Goal: Task Accomplishment & Management: Use online tool/utility

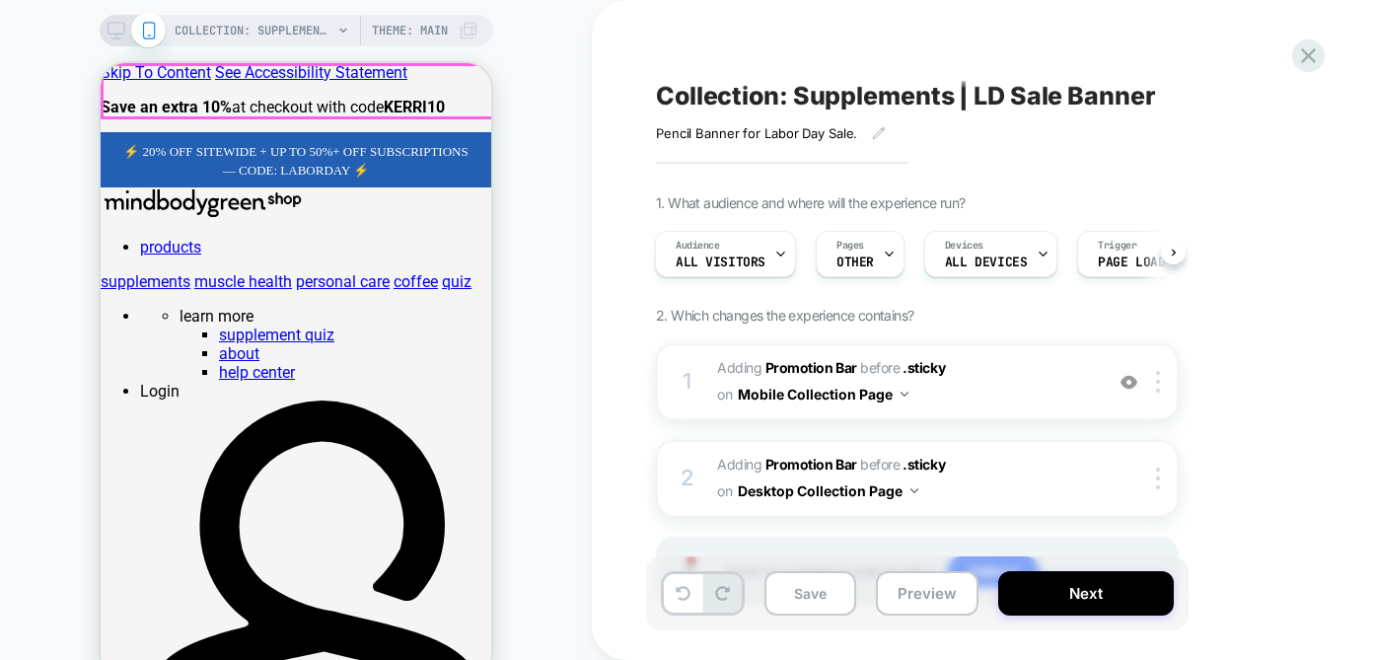
click at [366, 144] on span "﻿ ⚡️ 20% OFF SITEWIDE + UP TO 50%+ OFF SUBSCRIPTIONS — CODE: LABORDAY ⚡️" at bounding box center [295, 161] width 344 height 34
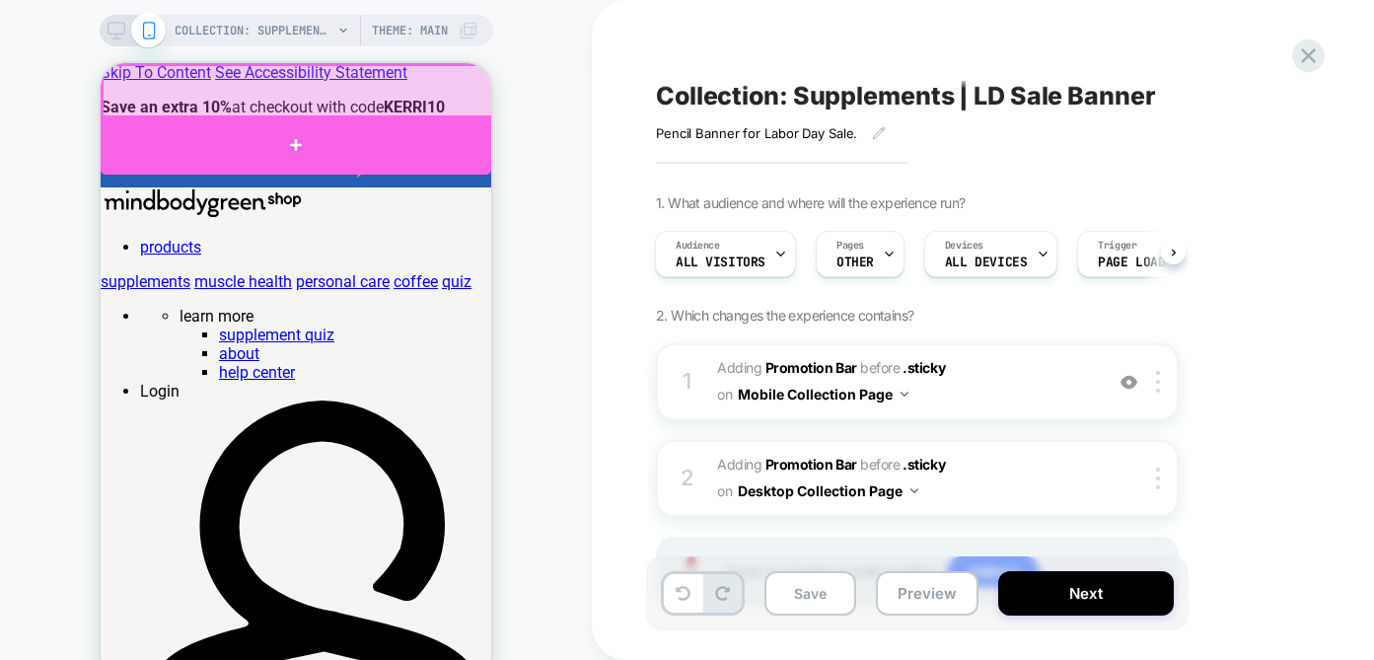
click at [340, 147] on div at bounding box center [296, 144] width 391 height 59
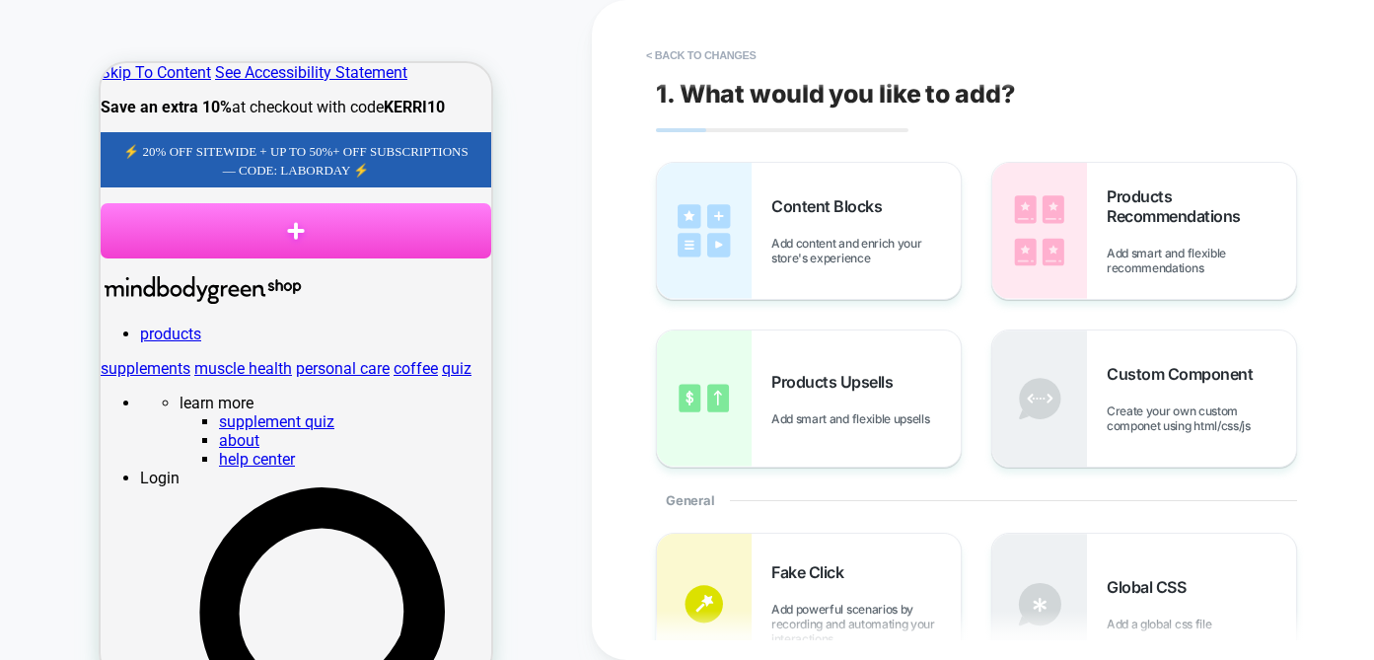
click at [340, 144] on span "﻿ ⚡️ 20% OFF SITEWIDE + UP TO 50%+ OFF SUBSCRIPTIONS — CODE: LABORDAY ⚡️" at bounding box center [295, 161] width 344 height 34
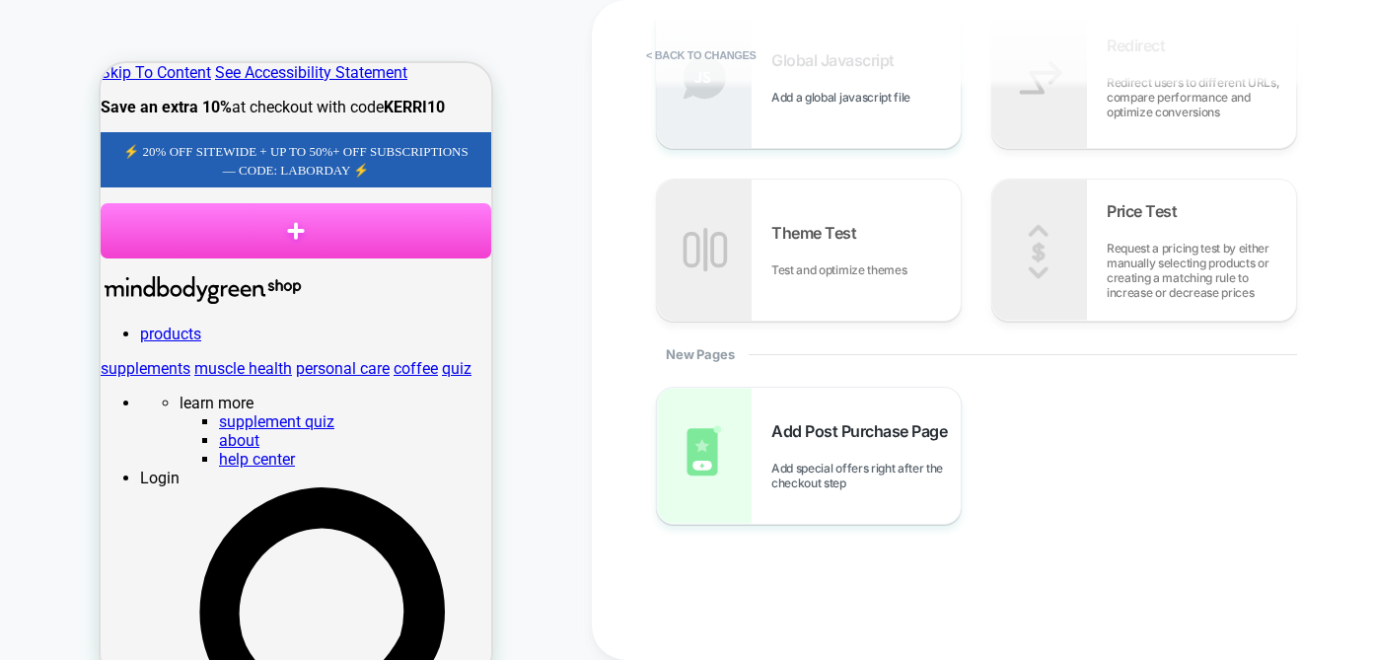
scroll to position [716, 0]
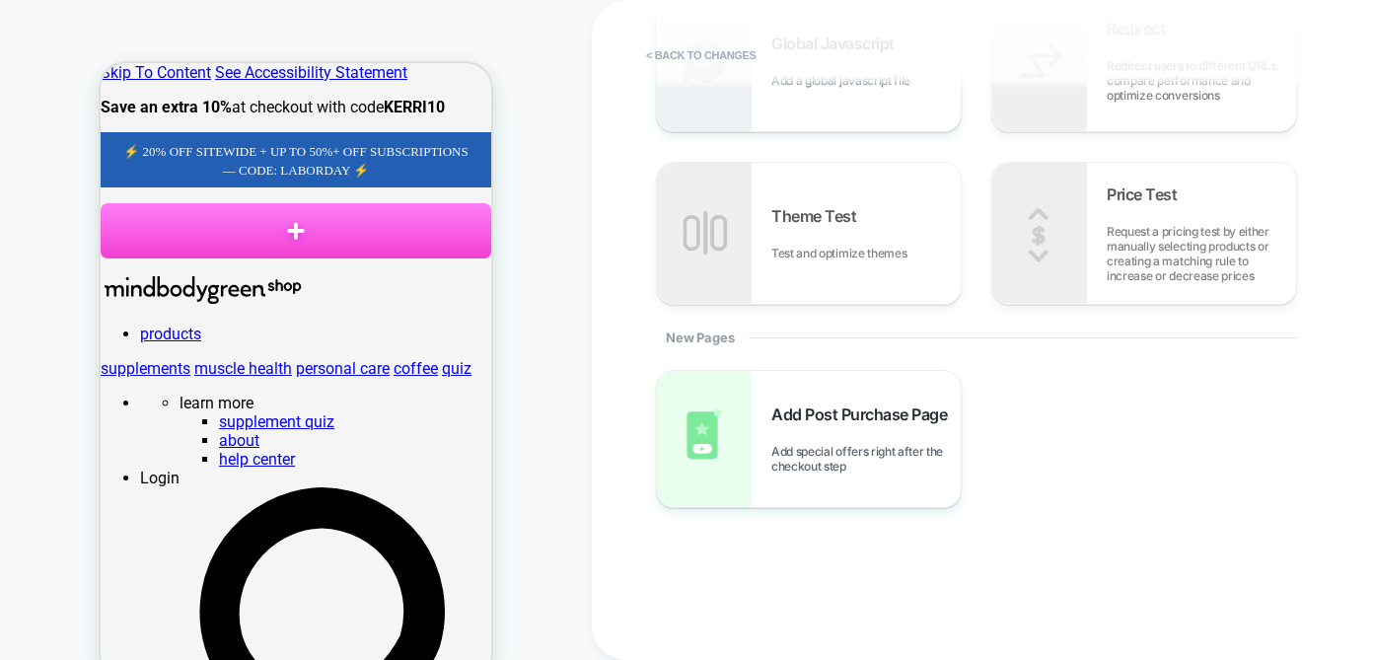
click at [459, 141] on div "﻿ ⚡️ 20% OFF SITEWIDE + UP TO 50%+ OFF SUBSCRIPTIONS — CODE: LABORDAY ⚡️ ﻿" at bounding box center [295, 159] width 351 height 37
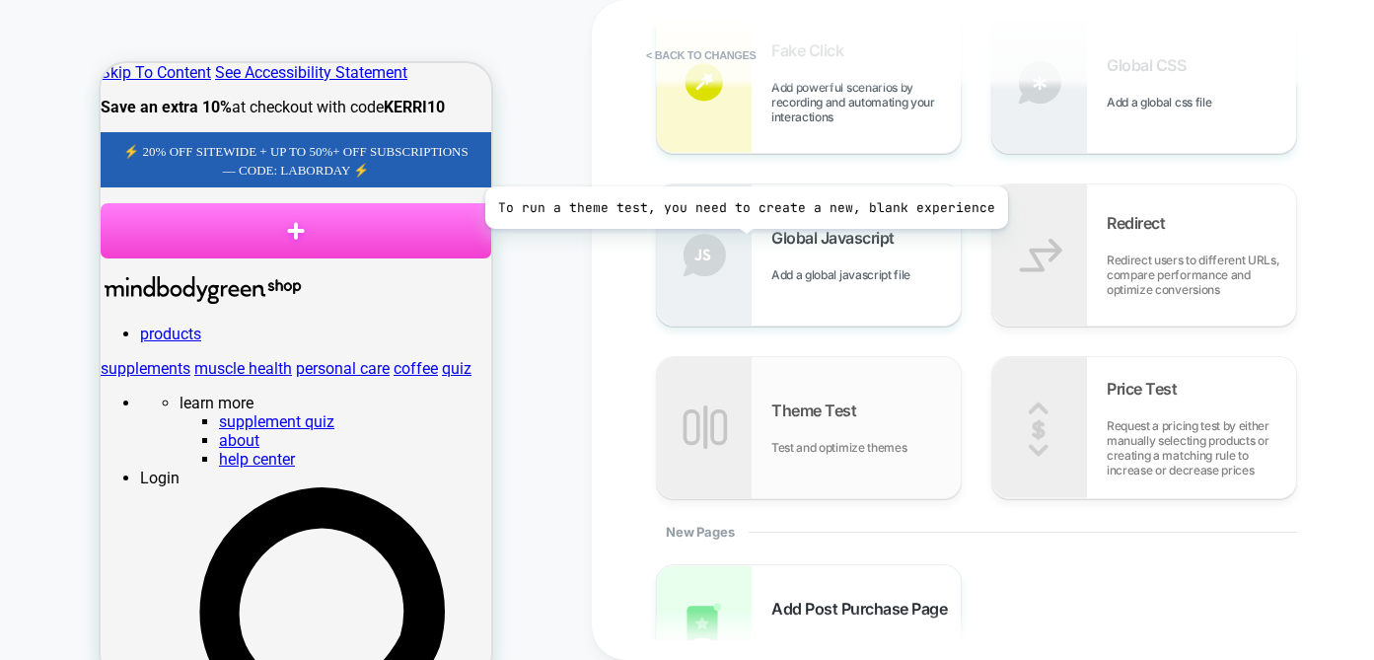
scroll to position [0, 0]
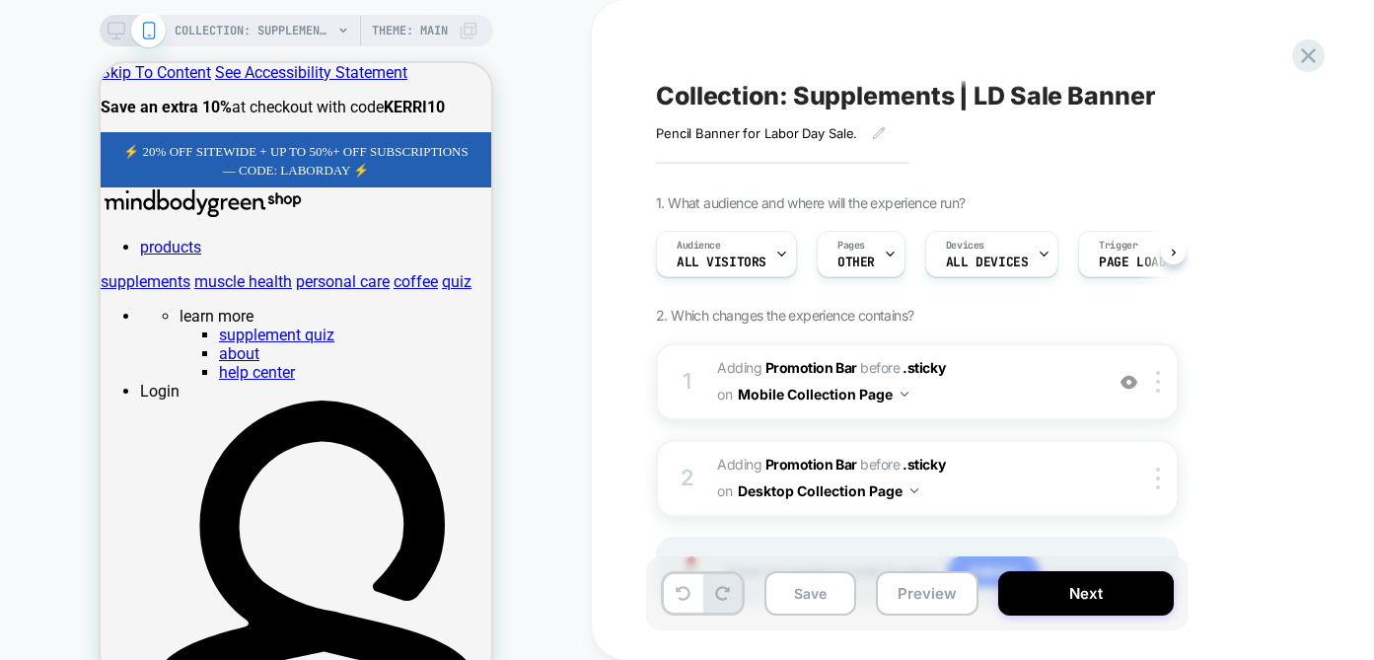
scroll to position [0, 1]
click at [392, 141] on p "﻿ ⚡️ 20% OFF SITEWIDE + UP TO 50%+ OFF SUBSCRIPTIONS — CODE: LABORDAY ⚡️ ﻿" at bounding box center [295, 159] width 351 height 37
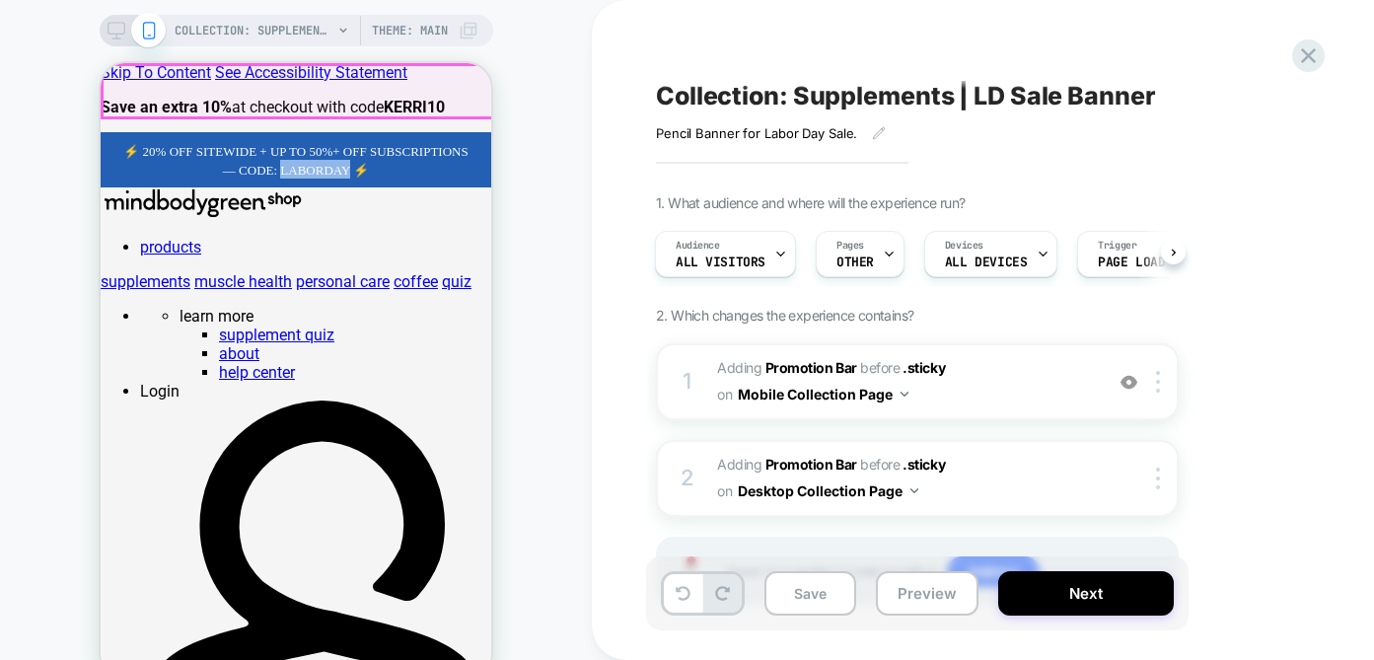
click at [392, 141] on p "﻿ ⚡️ 20% OFF SITEWIDE + UP TO 50%+ OFF SUBSCRIPTIONS — CODE: LABORDAY ⚡️ ﻿" at bounding box center [295, 159] width 351 height 37
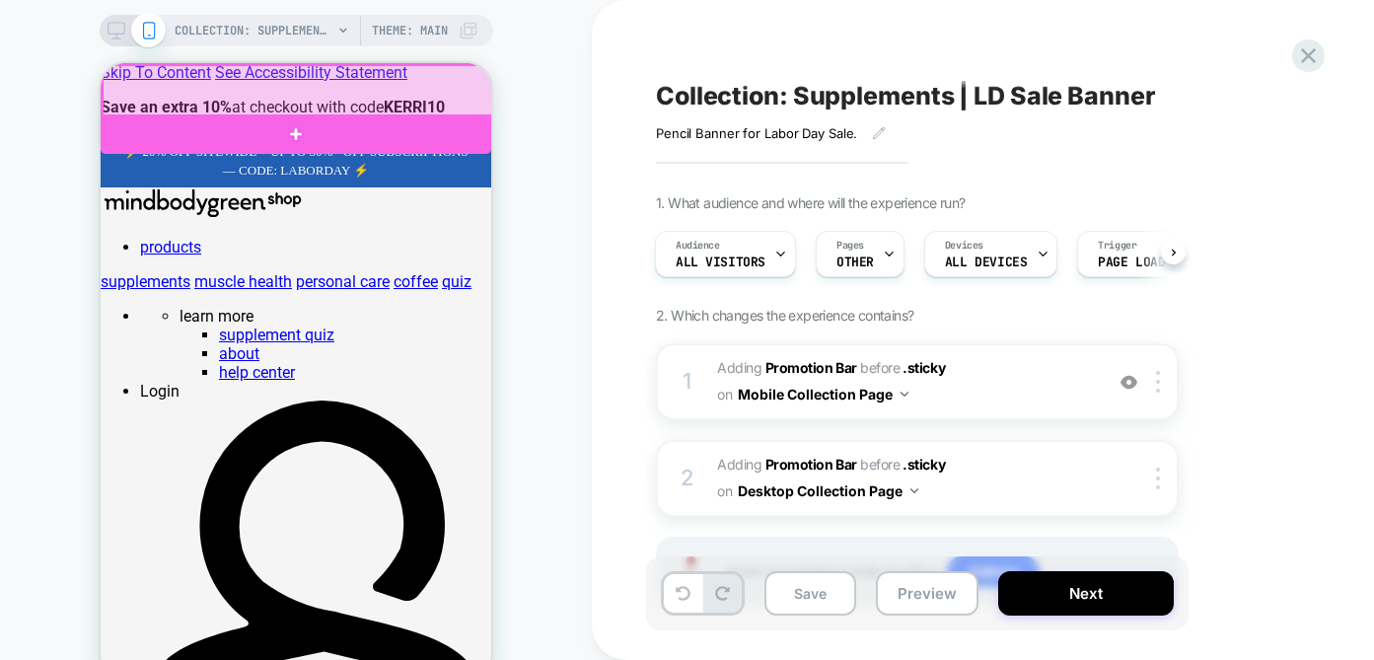
click at [419, 86] on div at bounding box center [298, 91] width 391 height 52
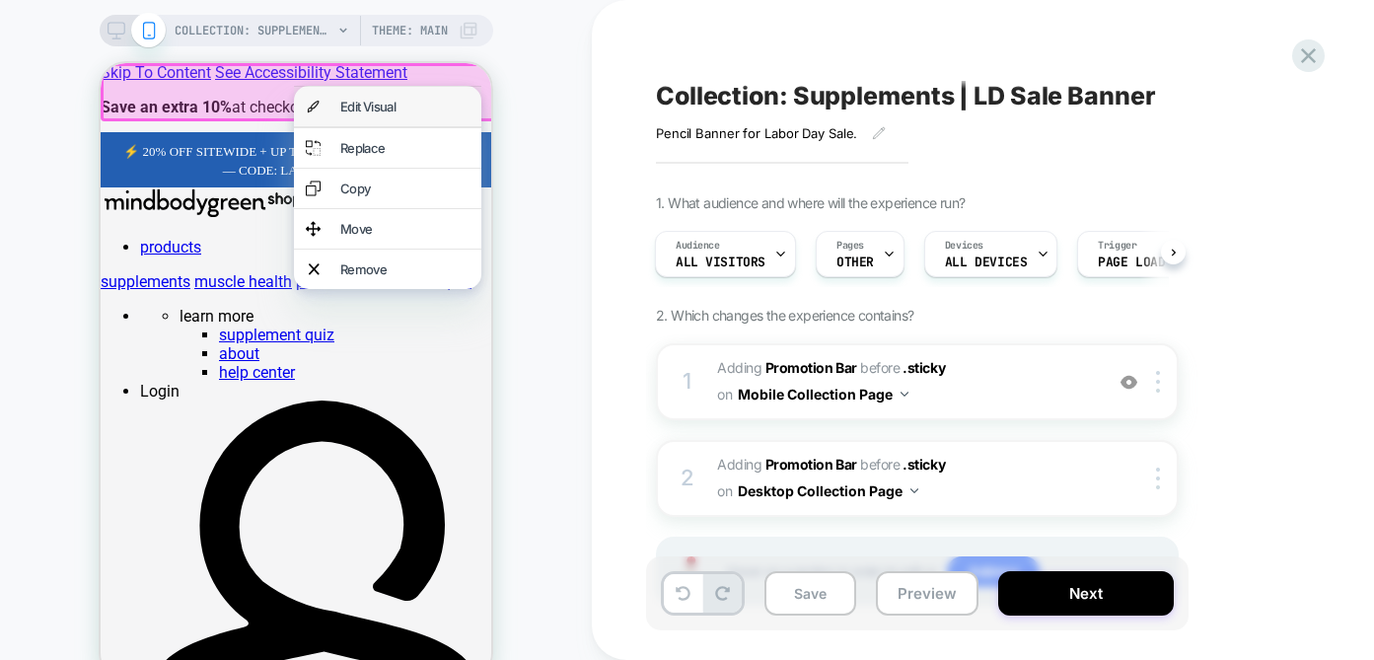
click at [378, 119] on div "Edit Visual" at bounding box center [387, 106] width 187 height 39
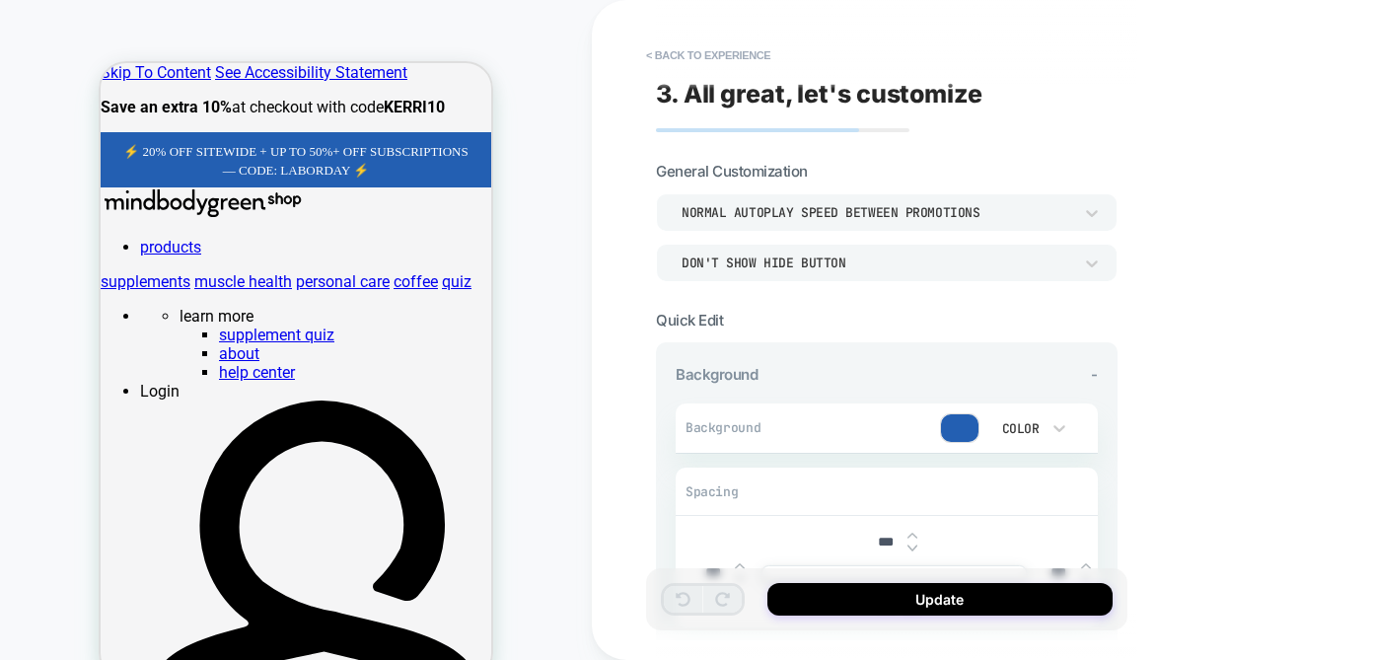
click at [329, 141] on p "﻿ ⚡️ 20% OFF SITEWIDE + UP TO 50%+ OFF SUBSCRIPTIONS — CODE: LABORDAY ⚡️ ﻿" at bounding box center [295, 159] width 351 height 37
click at [401, 141] on p "﻿ ⚡️ 20% OFF SITEWIDE + UP TO 50%+ OFF SUBSCRIPTIONS — CODE: LABORDAY ⚡️ ﻿" at bounding box center [295, 159] width 351 height 37
click at [397, 144] on span "﻿ ⚡️ 20% OFF SITEWIDE + UP TO 50%+ OFF SUBSCRIPTIONS — CODE: LABORDAY ⚡️" at bounding box center [295, 161] width 344 height 34
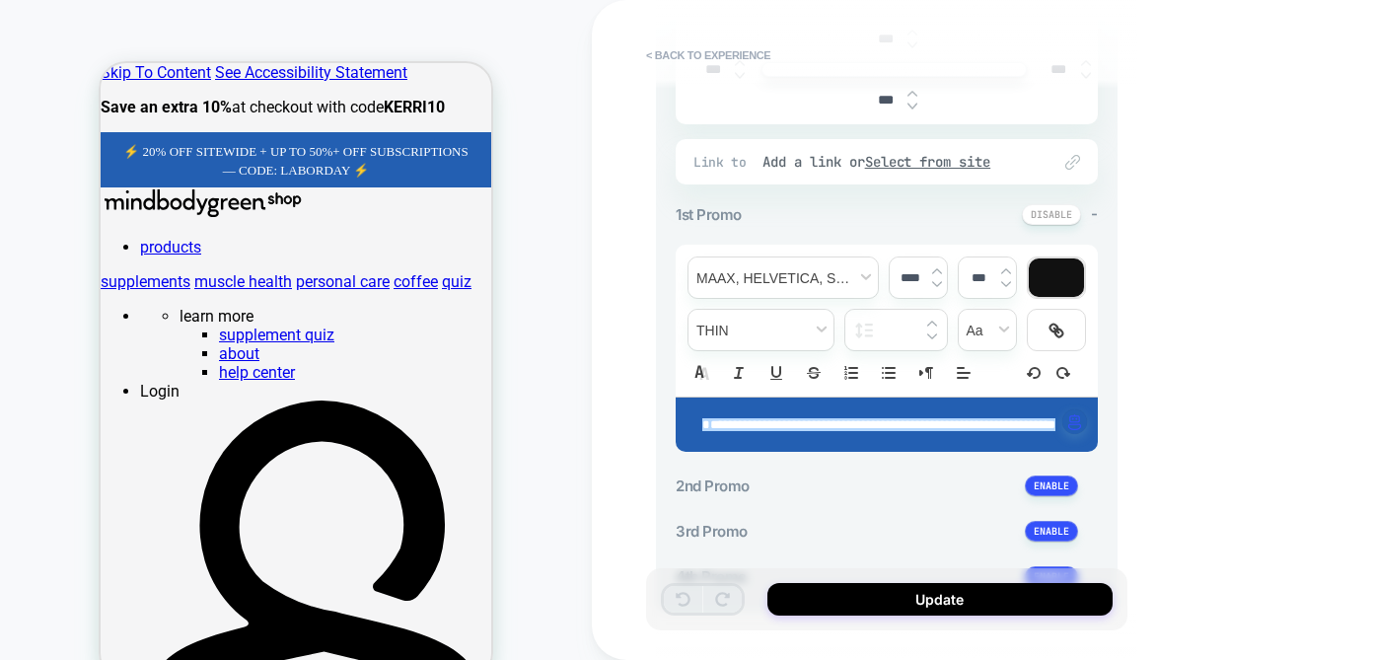
scroll to position [732, 0]
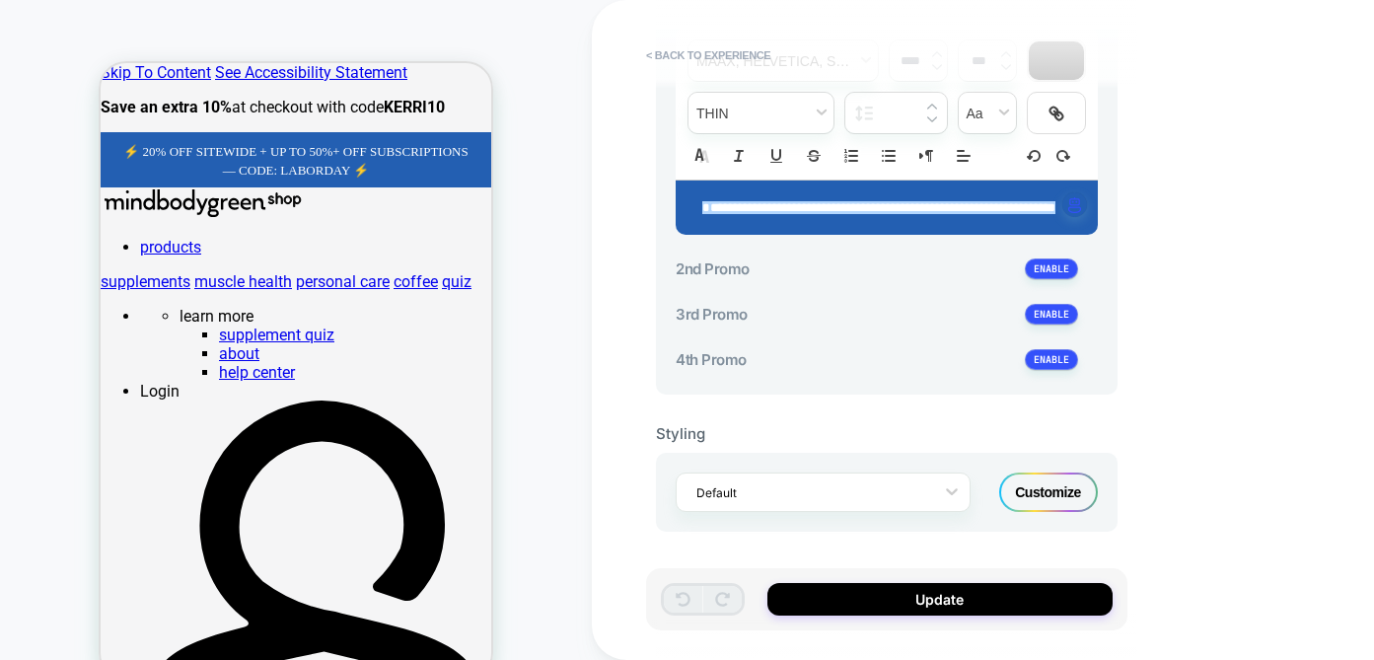
click at [931, 214] on span "**********" at bounding box center [878, 207] width 353 height 13
type input "****"
click at [920, 214] on span "**********" at bounding box center [878, 207] width 353 height 13
click at [1164, 174] on div "**********" at bounding box center [1026, 330] width 868 height 660
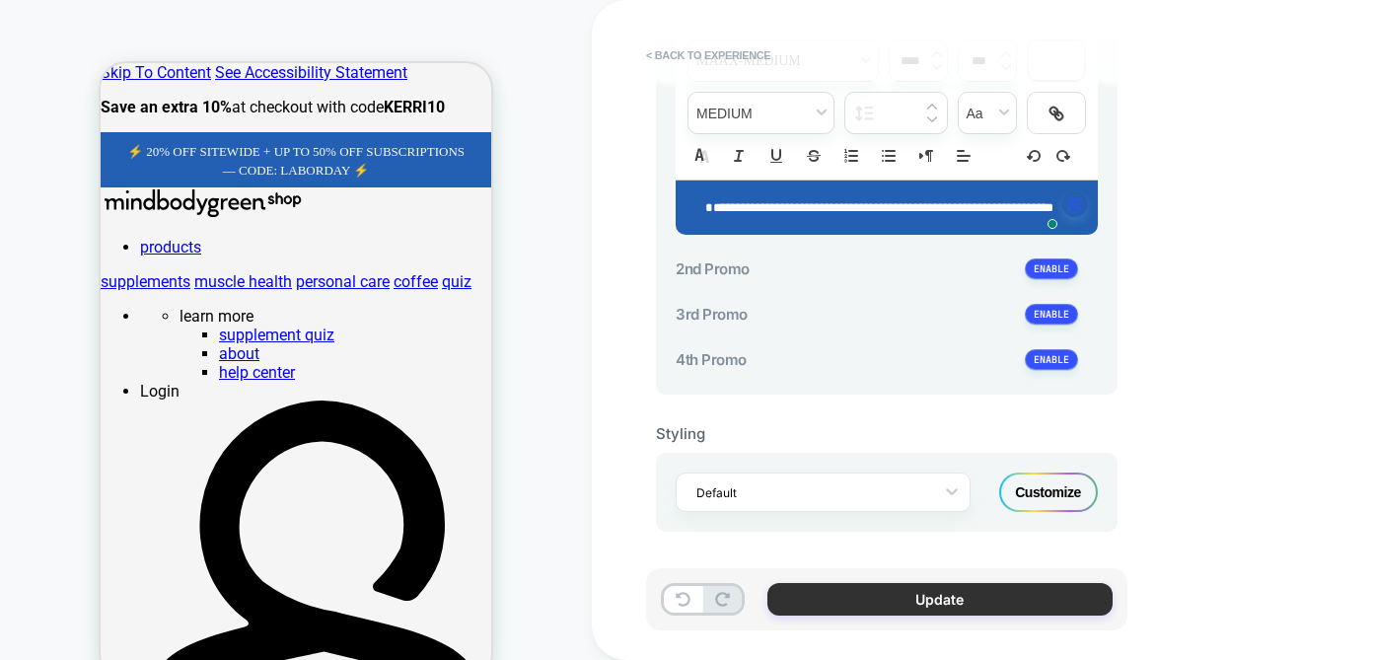
click at [917, 600] on button "Update" at bounding box center [940, 599] width 345 height 33
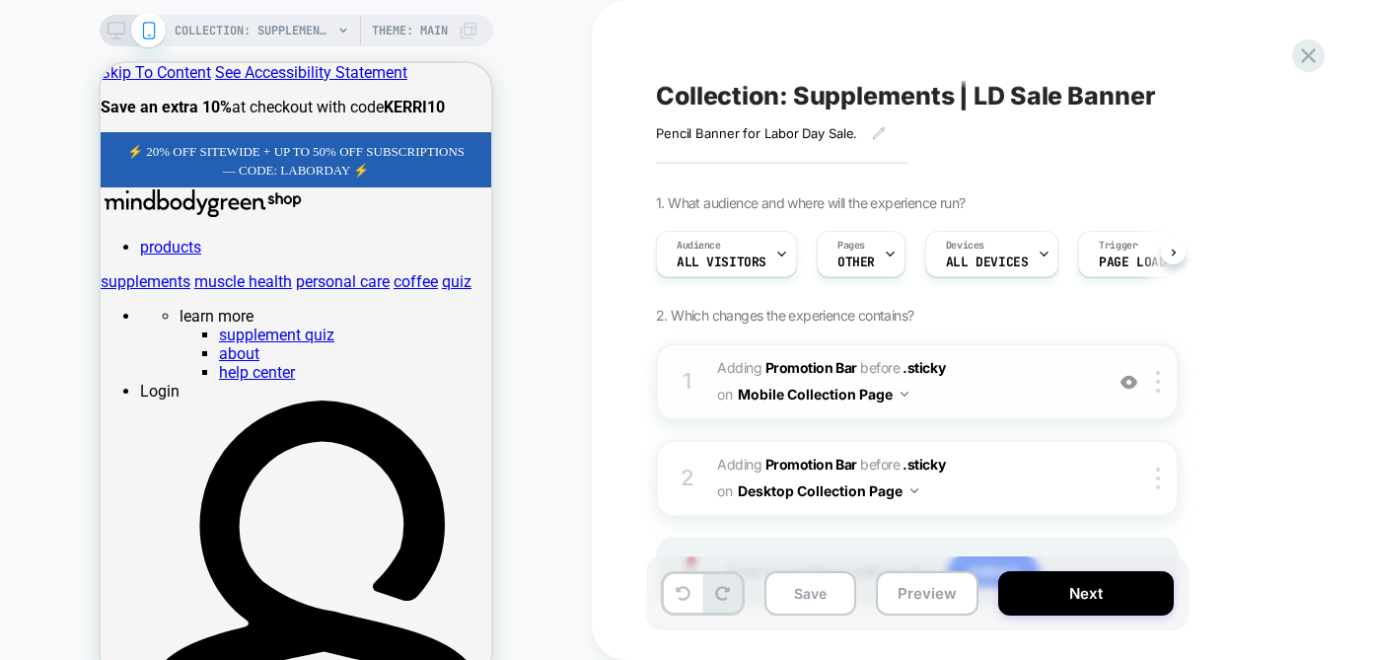
scroll to position [0, 1]
click at [0, 0] on button "Next" at bounding box center [0, 0] width 0 height 0
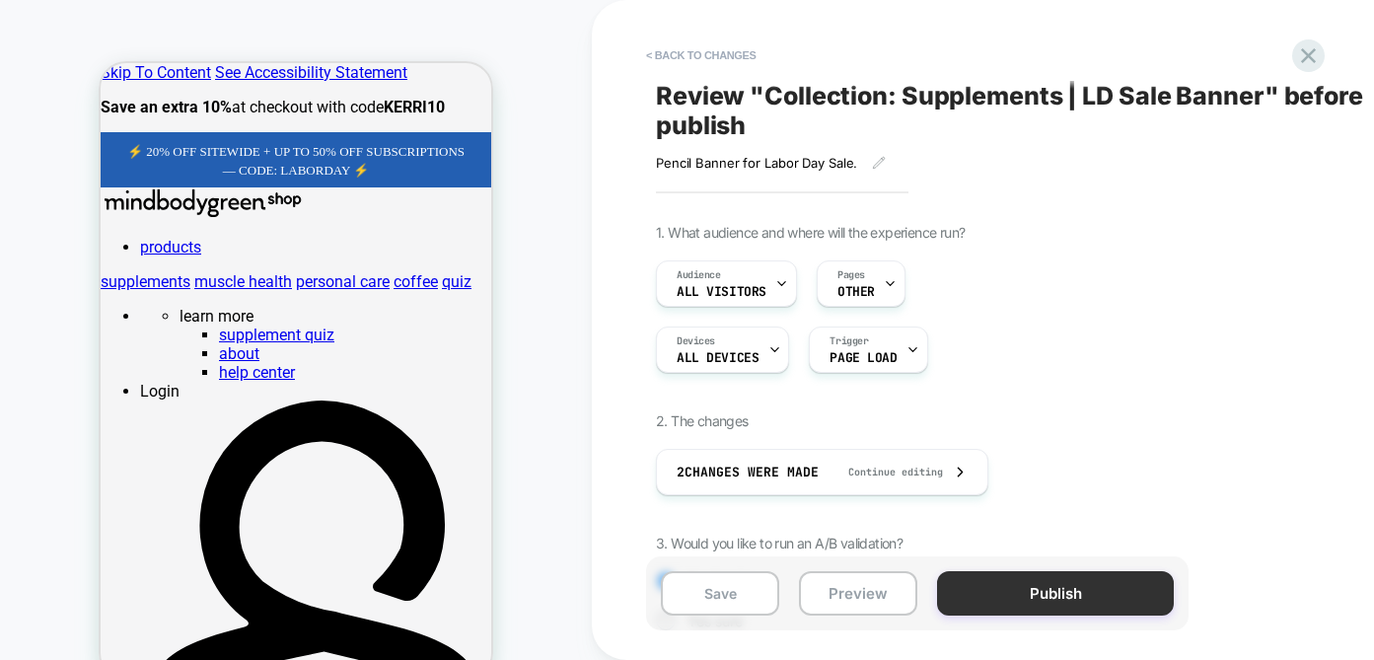
click at [0, 0] on button "Publish" at bounding box center [0, 0] width 0 height 0
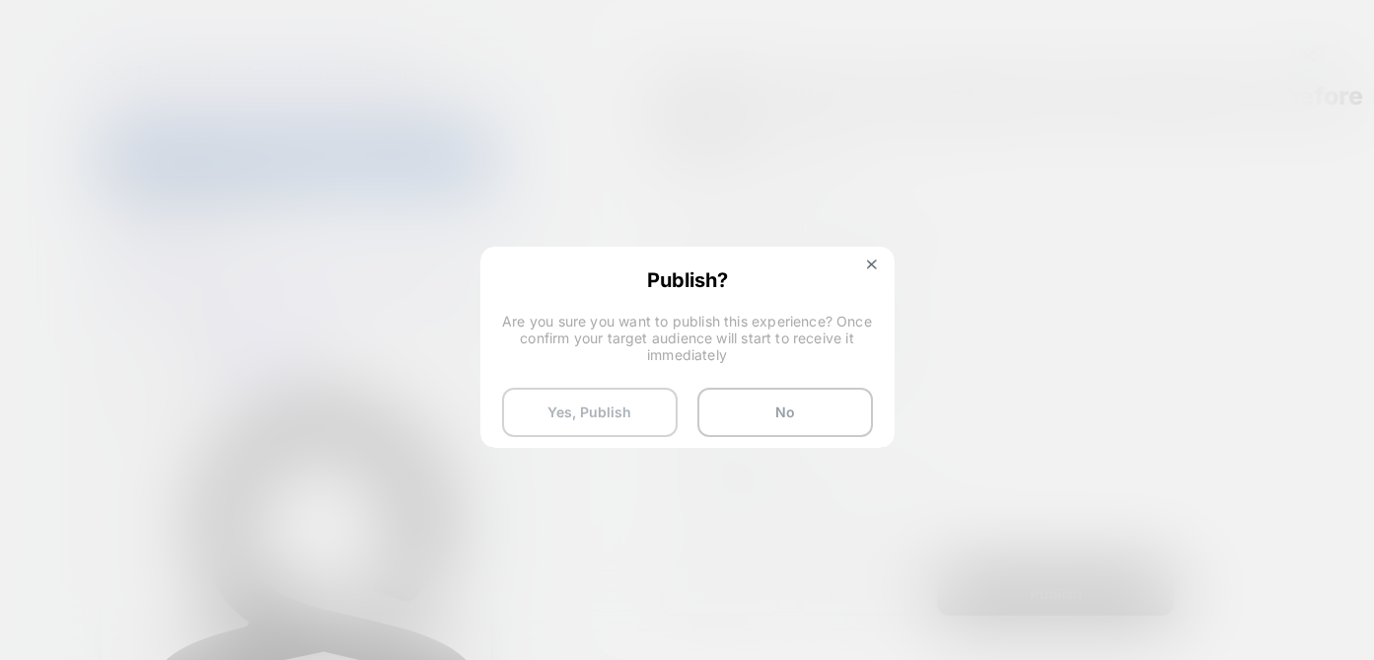
click at [638, 420] on button "Yes, Publish" at bounding box center [590, 412] width 176 height 49
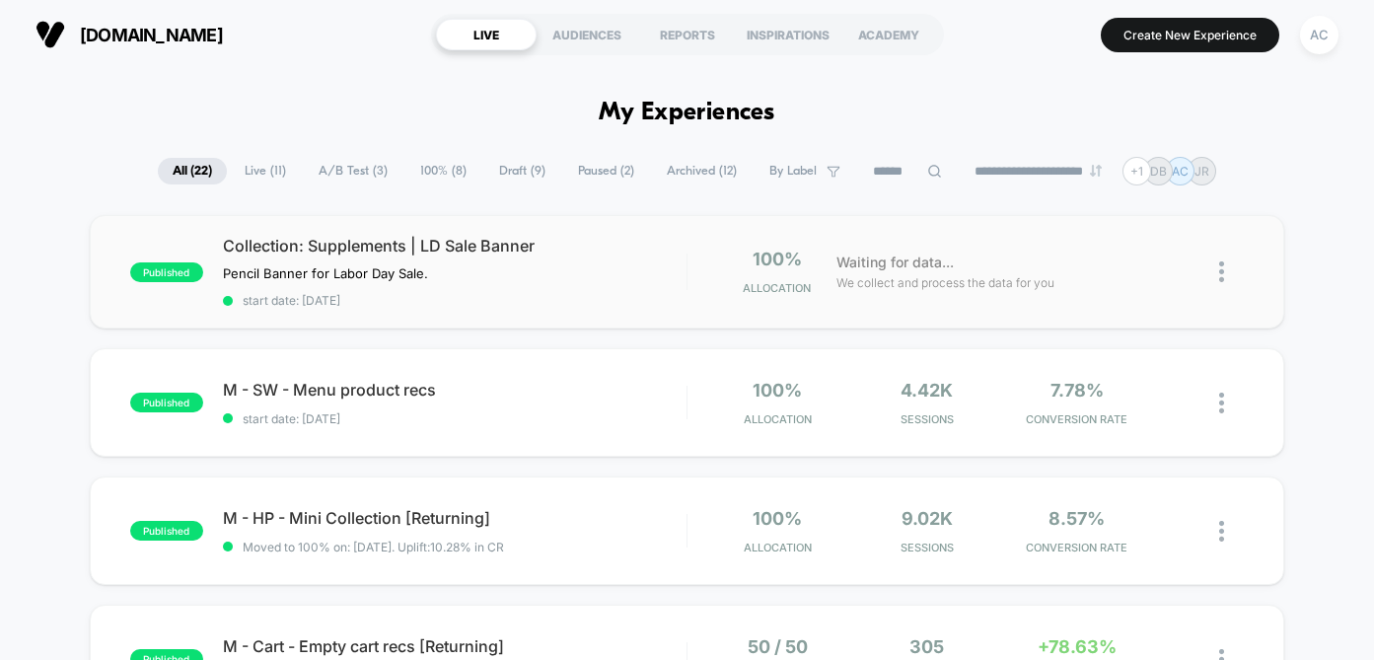
click at [1214, 282] on div at bounding box center [1214, 272] width 59 height 46
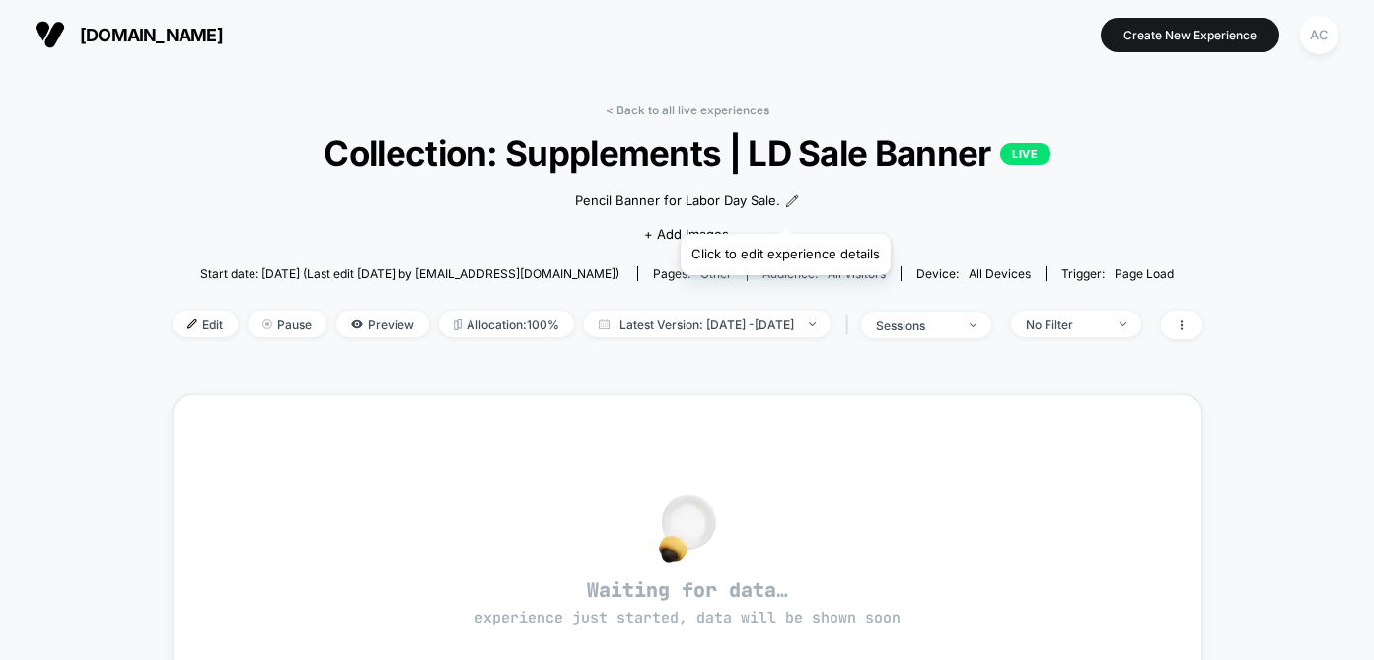
click at [785, 208] on icon at bounding box center [792, 201] width 14 height 14
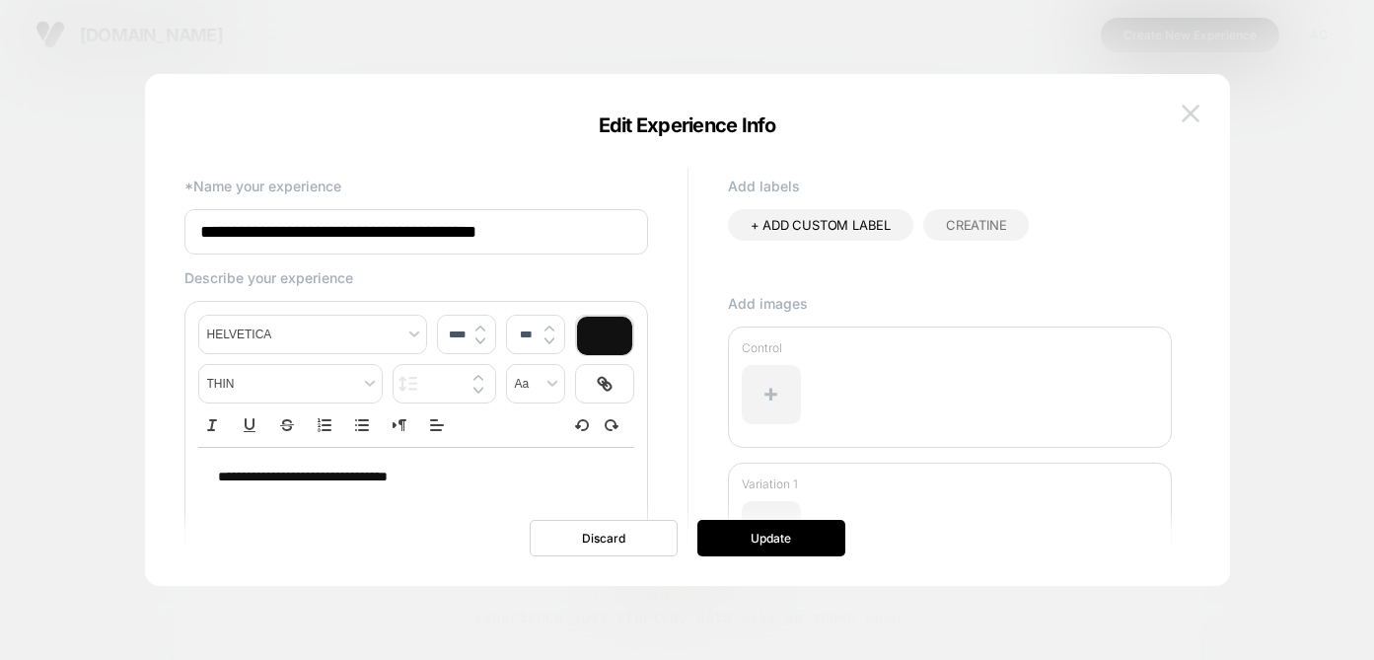
click at [1185, 109] on img at bounding box center [1191, 113] width 18 height 17
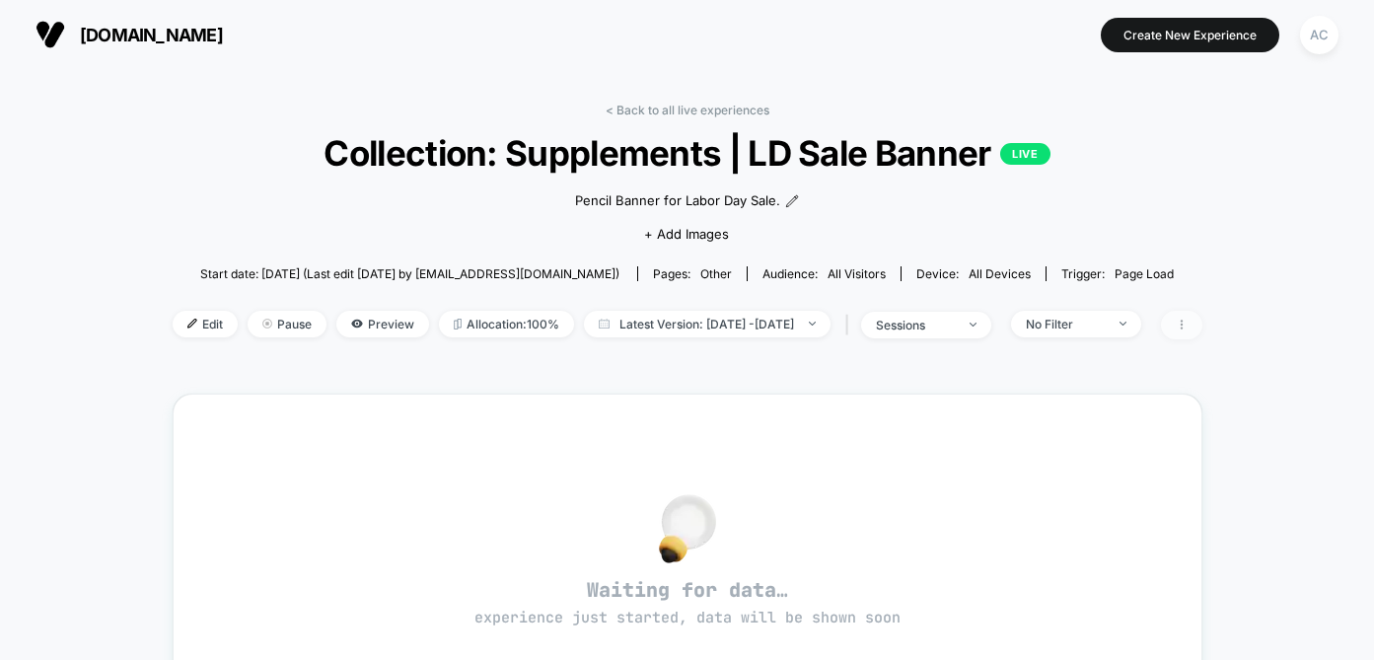
click at [1203, 339] on span at bounding box center [1181, 325] width 41 height 29
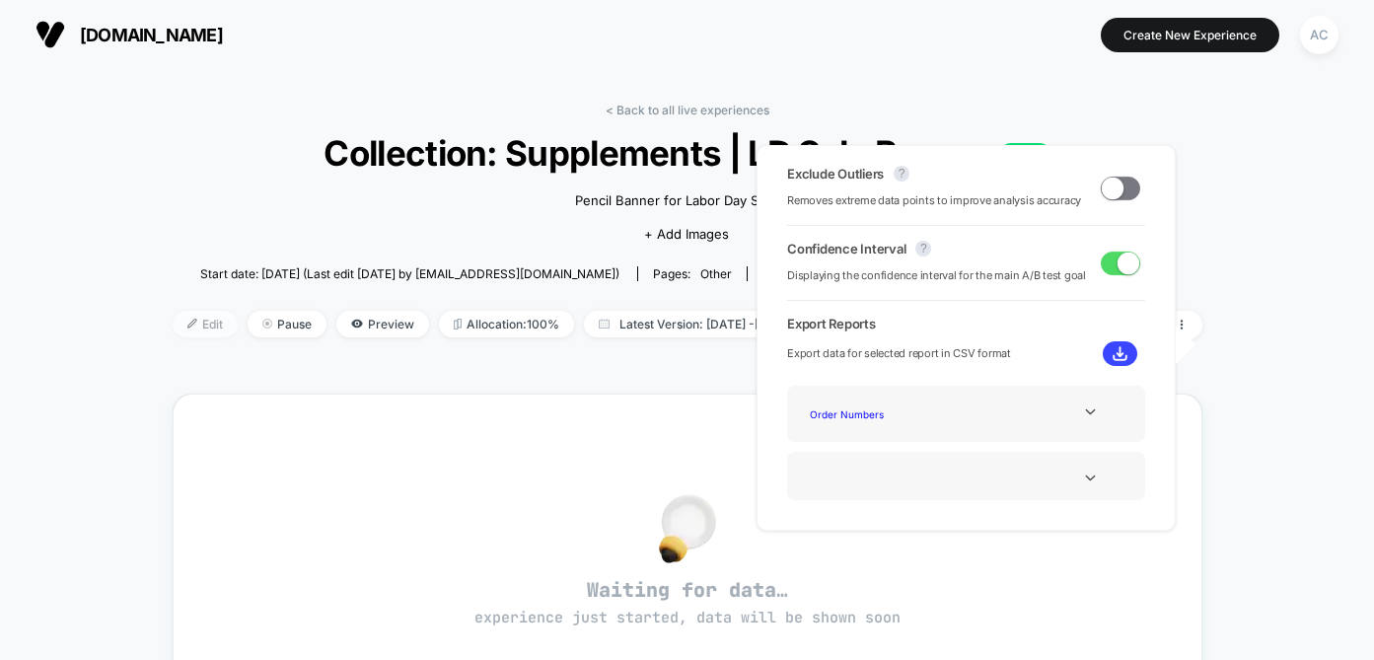
click at [173, 337] on span "Edit" at bounding box center [205, 324] width 65 height 27
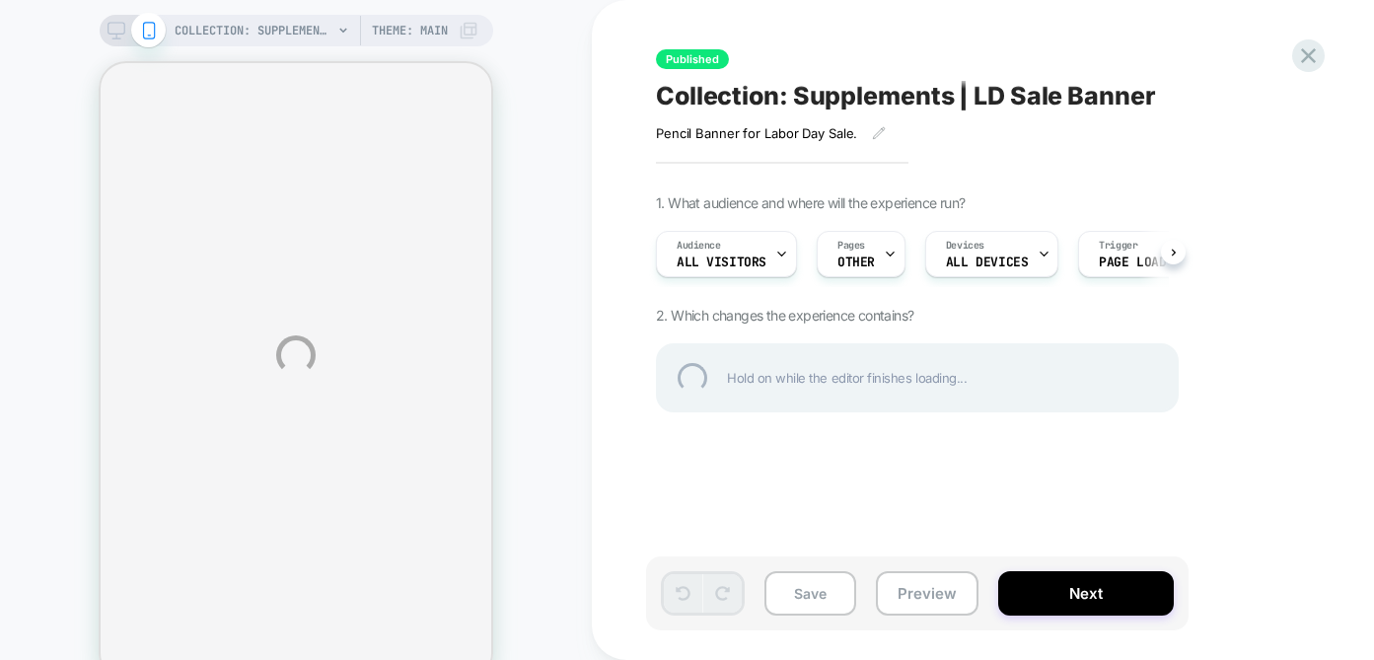
click at [113, 28] on div "COLLECTION: Supplements (Category) COLLECTION: Supplements (Category) Theme: MA…" at bounding box center [687, 355] width 1374 height 710
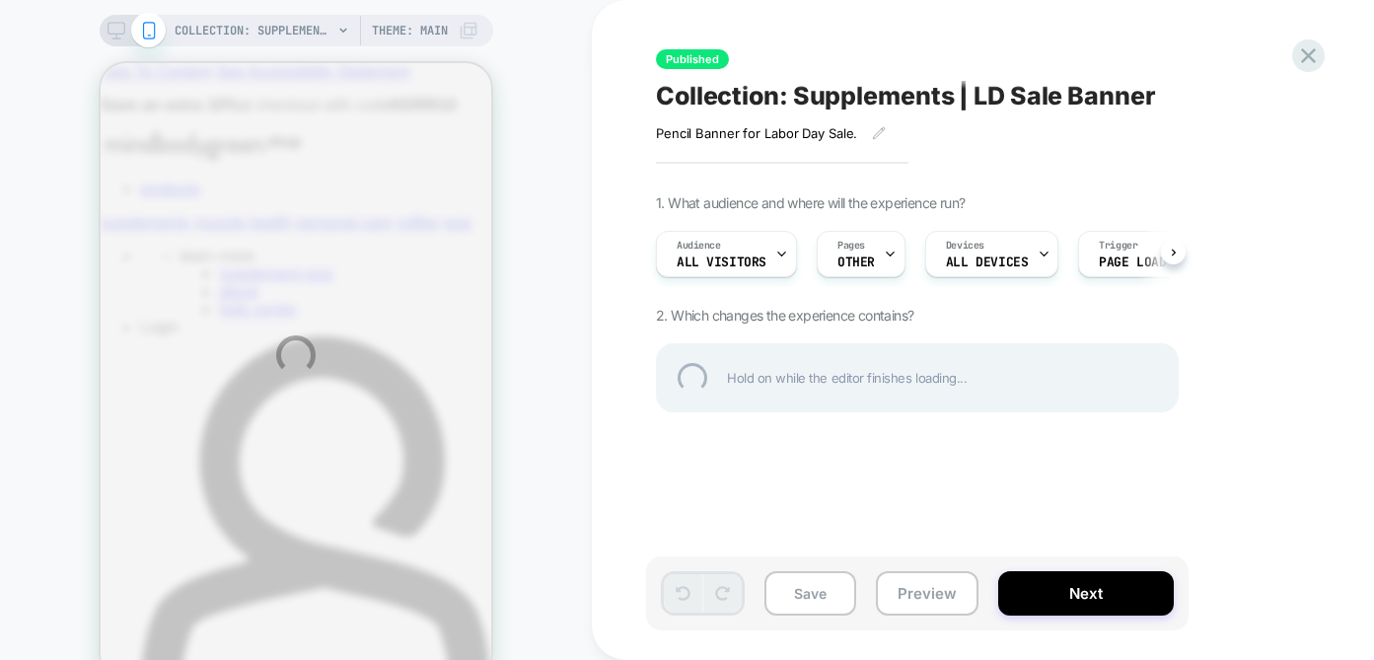
click at [112, 32] on div "COLLECTION: Supplements (Category) COLLECTION: Supplements (Category) Theme: MA…" at bounding box center [687, 355] width 1374 height 710
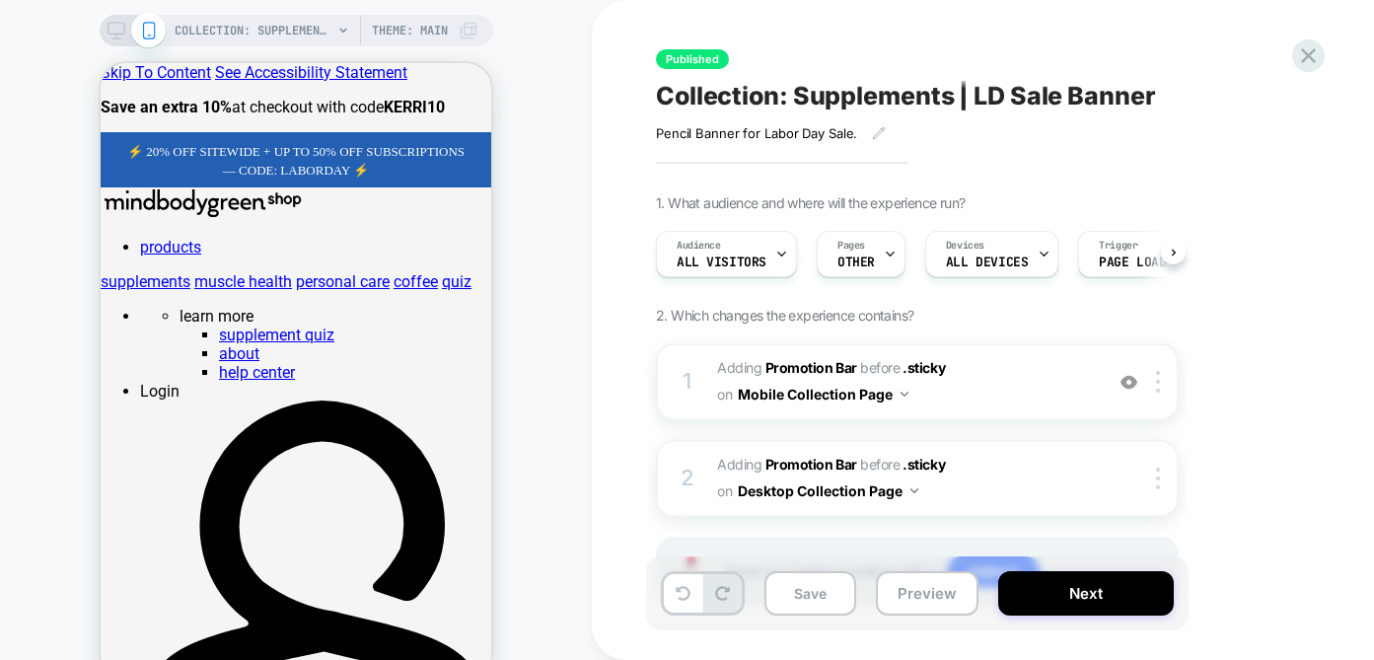
scroll to position [0, 1]
click at [122, 25] on rect at bounding box center [116, 28] width 17 height 11
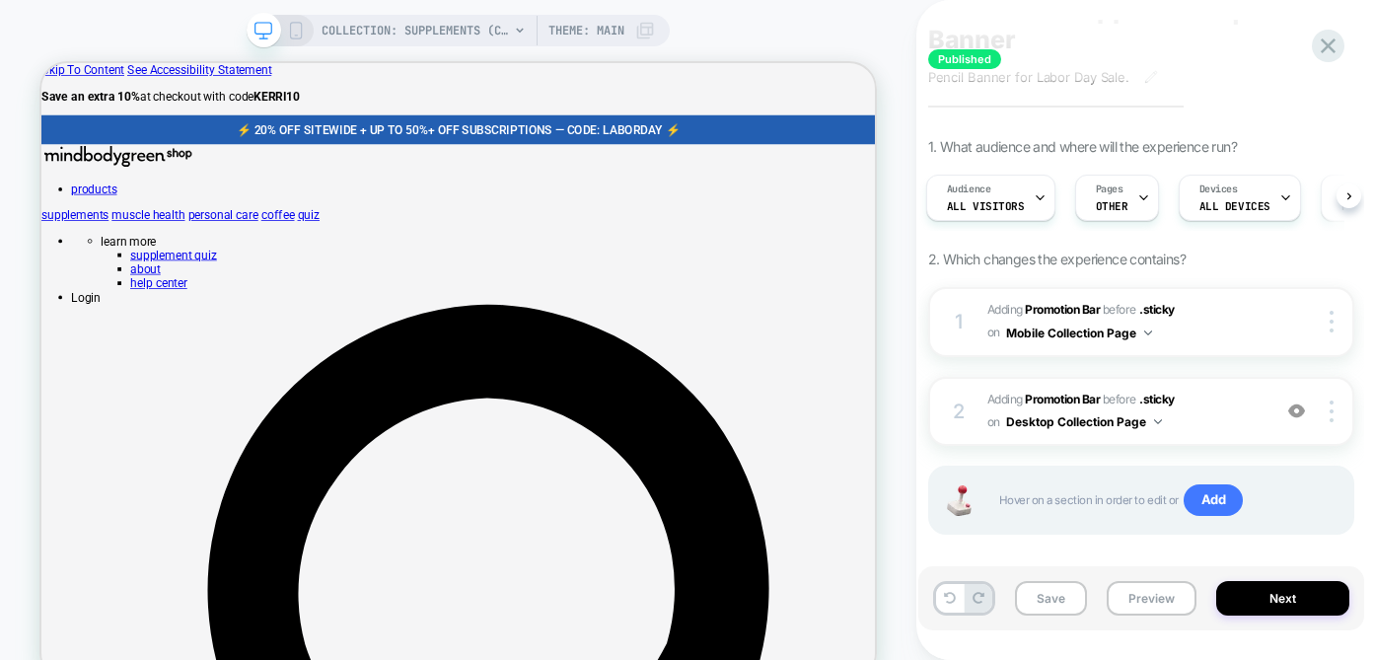
scroll to position [133, 0]
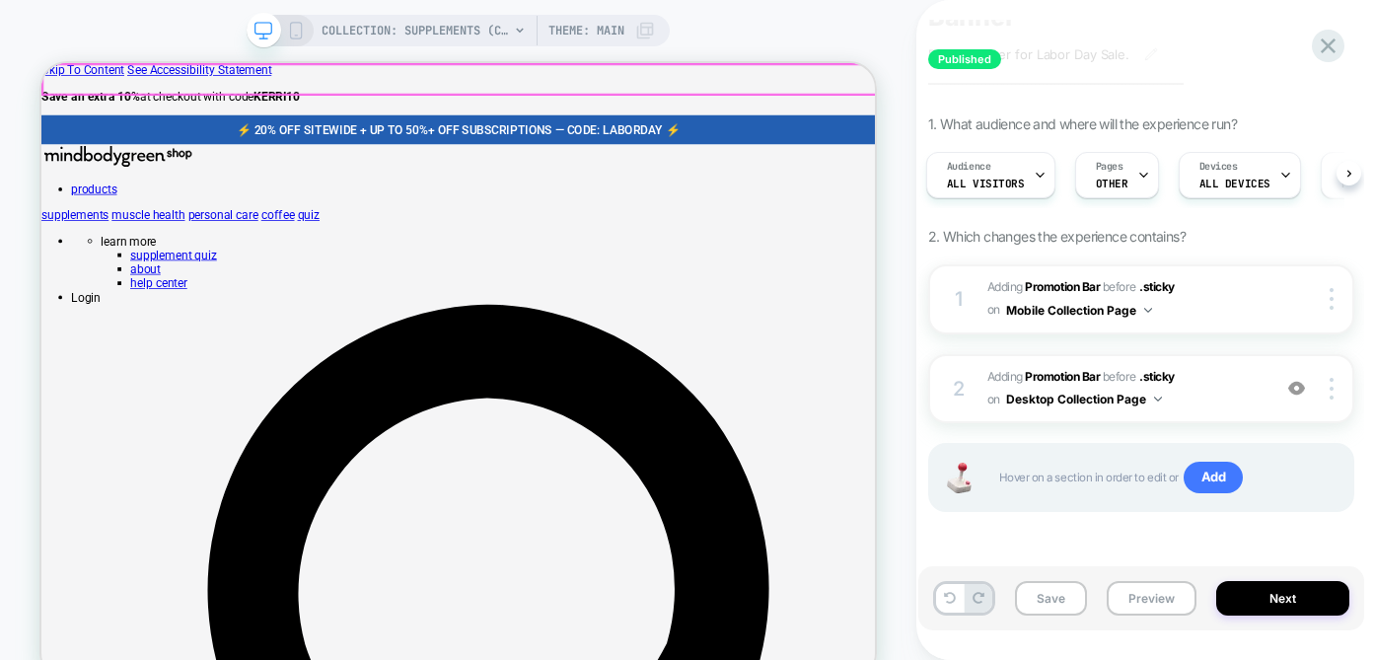
click at [792, 143] on span "⚡️ 20% OFF SITEWIDE + UP TO 50%+ OFF SUBSCRIPTIONS — CODE: LABORDAY ⚡️﻿" at bounding box center [598, 152] width 592 height 19
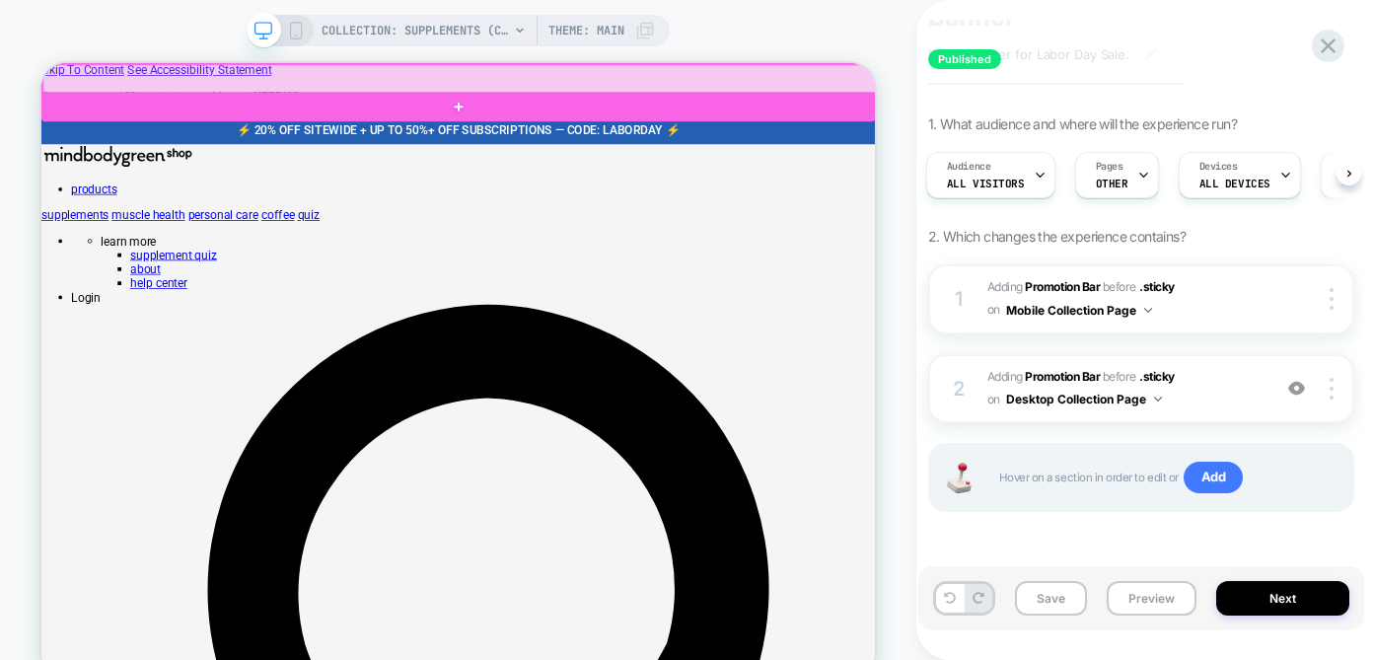
click at [615, 80] on div at bounding box center [599, 84] width 1112 height 39
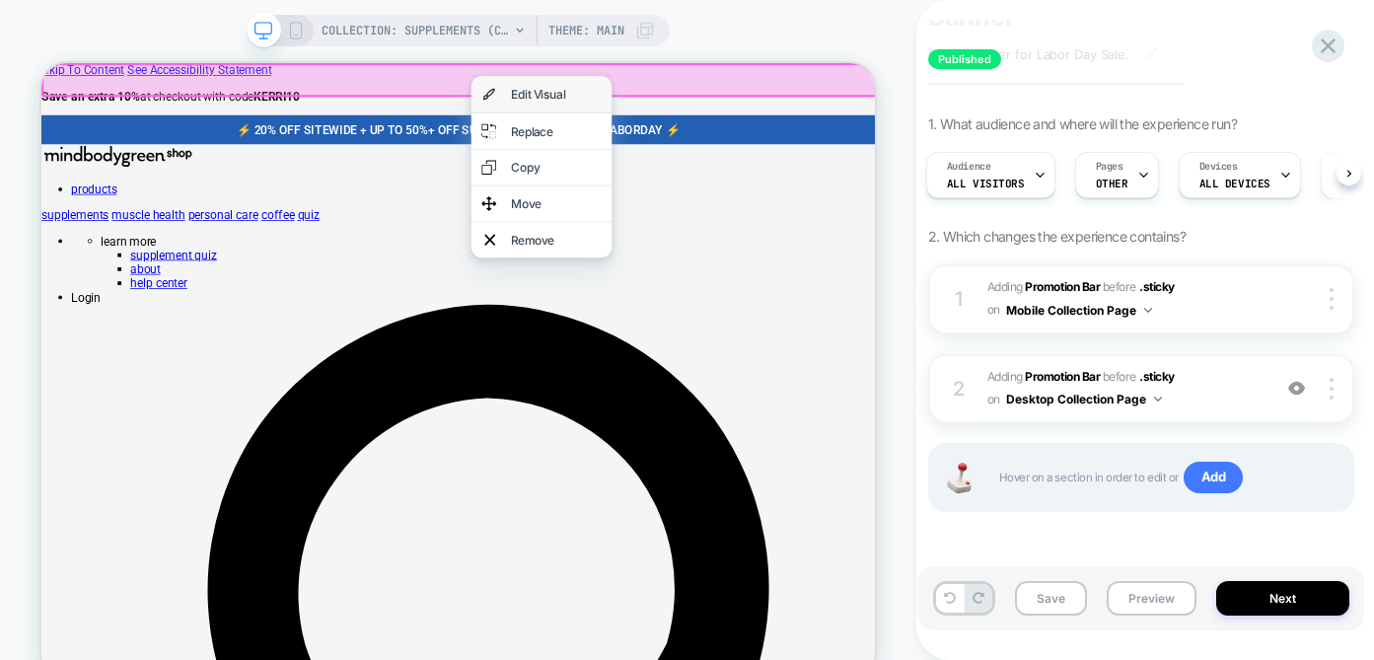
click at [677, 96] on div "Edit Visual" at bounding box center [728, 105] width 120 height 20
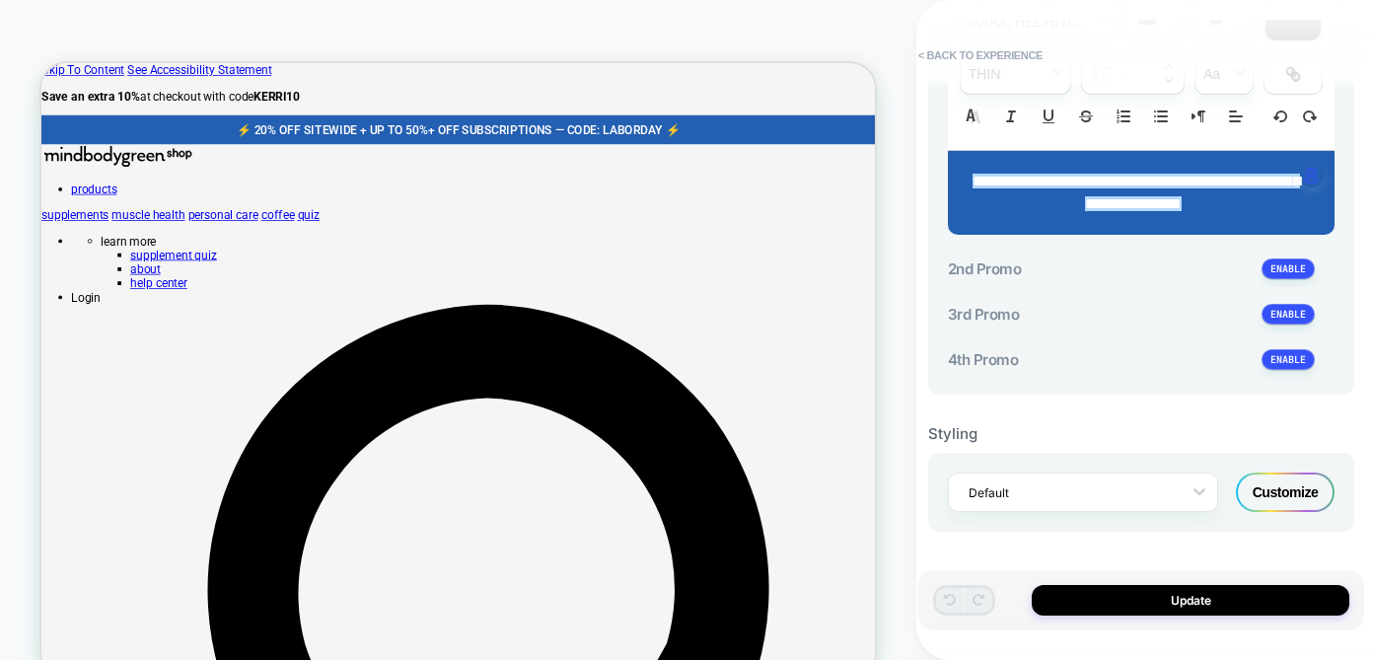
scroll to position [0, 0]
type input "****"
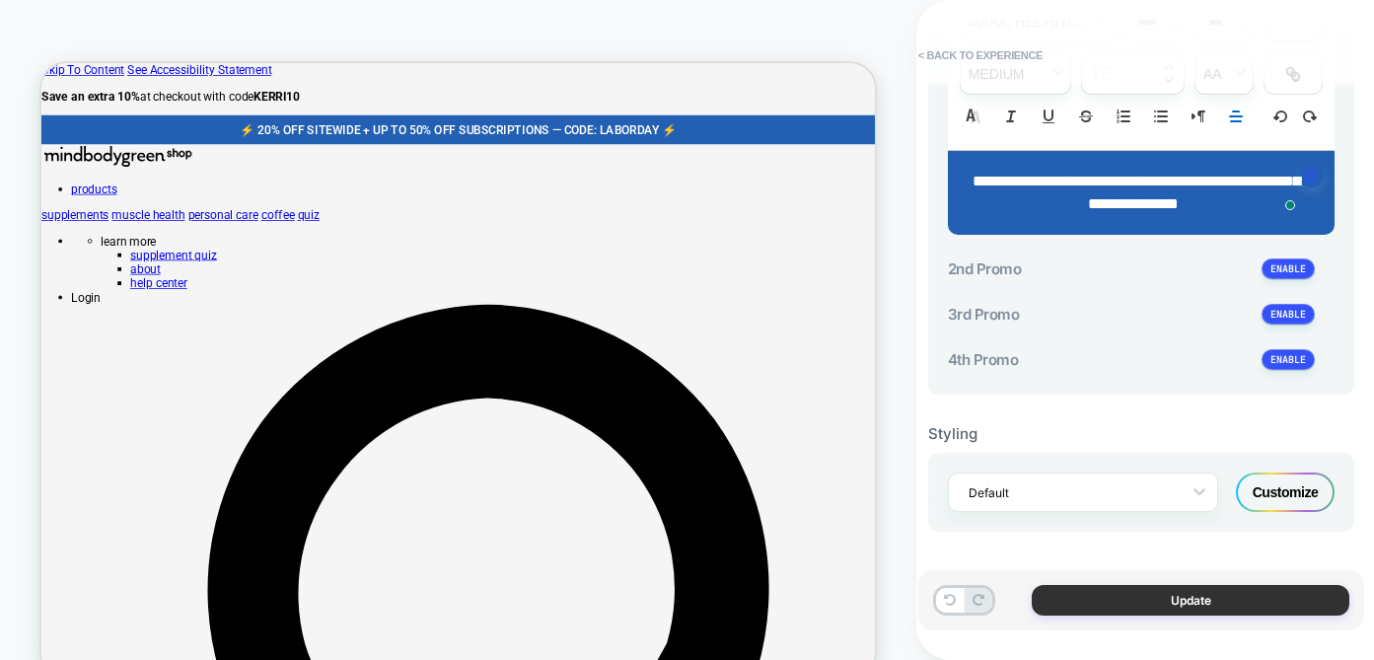
click at [1132, 600] on button "Update" at bounding box center [1191, 600] width 318 height 31
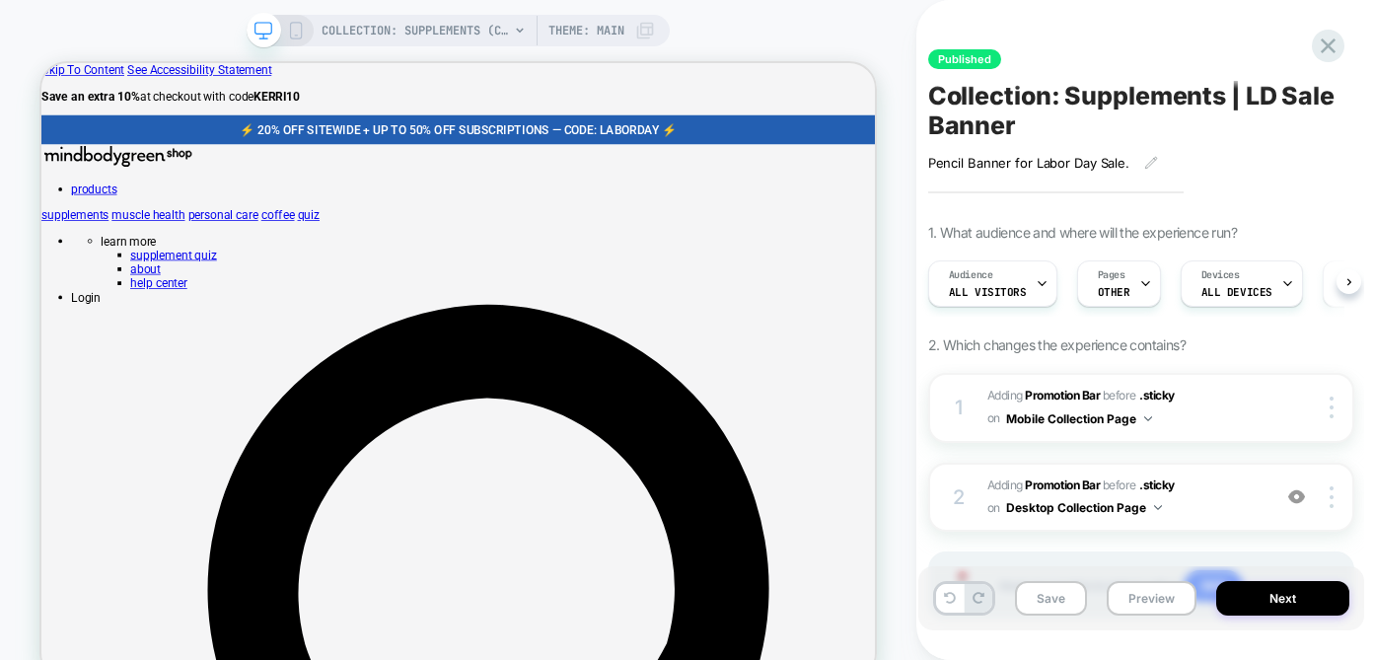
scroll to position [0, 1]
click at [1255, 598] on button "Next" at bounding box center [1282, 598] width 133 height 35
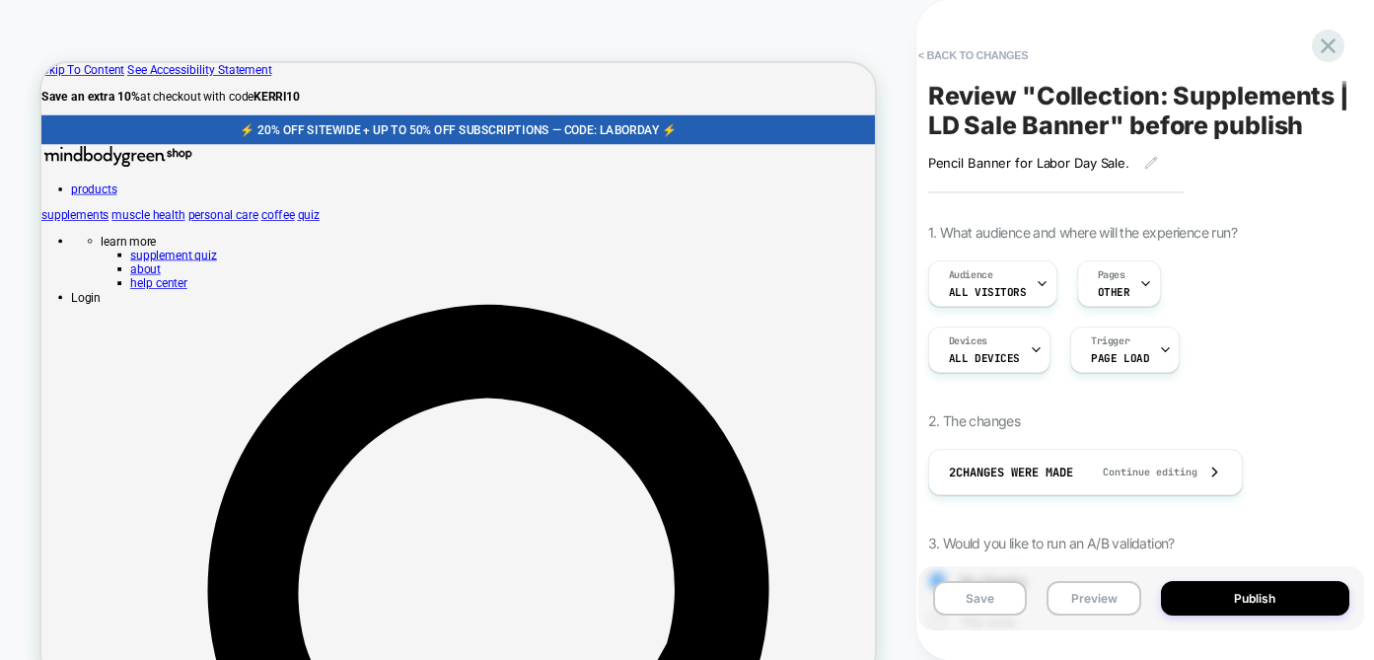
click at [1255, 598] on button "Publish" at bounding box center [1255, 598] width 188 height 35
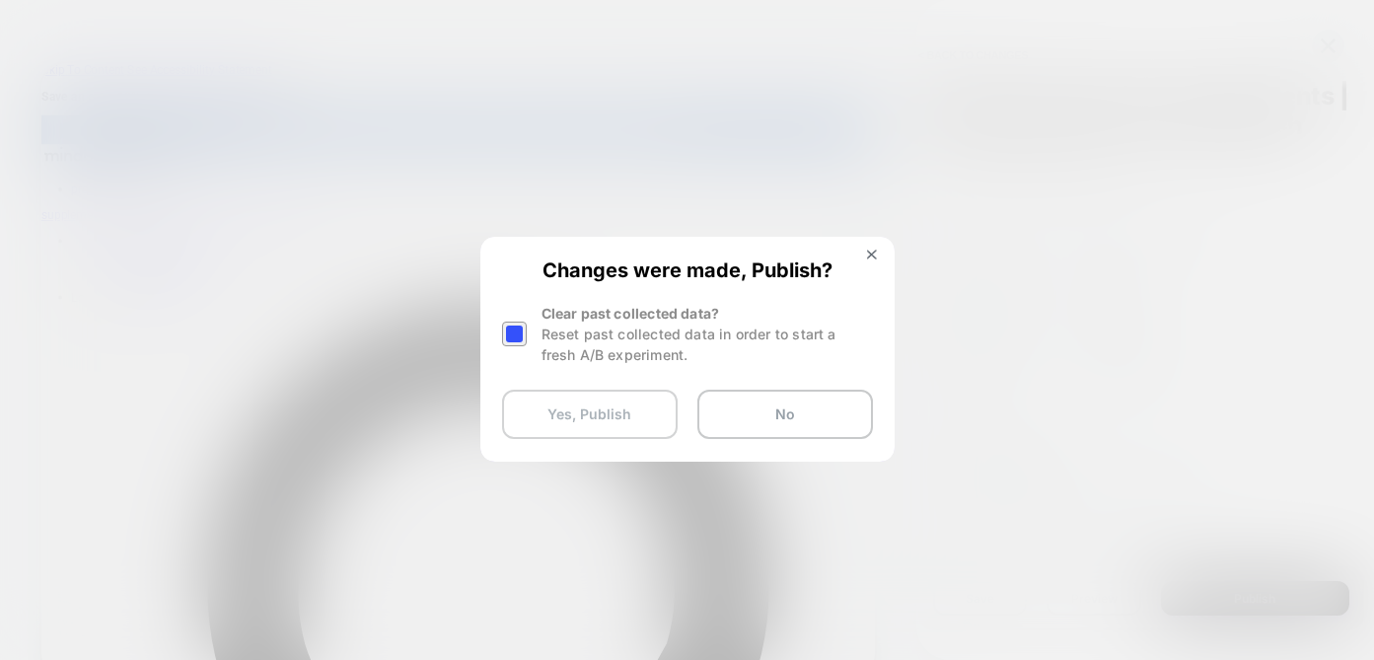
click at [619, 411] on button "Yes, Publish" at bounding box center [590, 414] width 176 height 49
